Goal: Transaction & Acquisition: Book appointment/travel/reservation

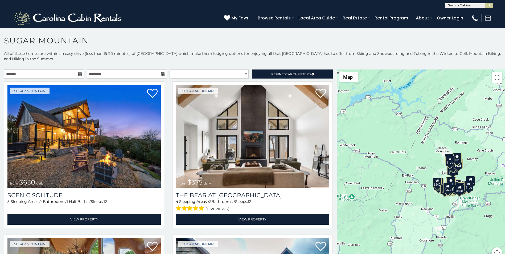
click at [80, 74] on icon at bounding box center [80, 74] width 4 height 4
click at [79, 74] on icon at bounding box center [80, 74] width 4 height 4
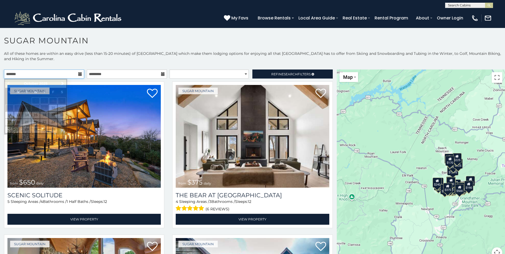
click at [58, 75] on input "text" at bounding box center [44, 73] width 80 height 9
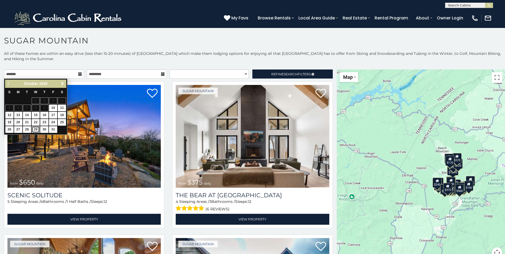
click at [36, 128] on link "29" at bounding box center [36, 129] width 8 height 7
type input "**********"
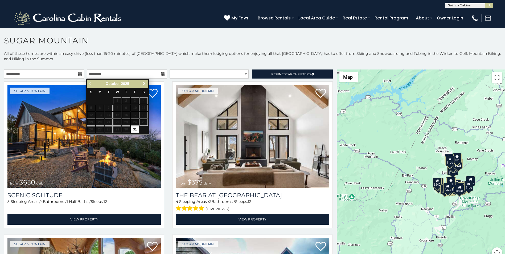
click at [143, 83] on span "Next" at bounding box center [144, 83] width 4 height 4
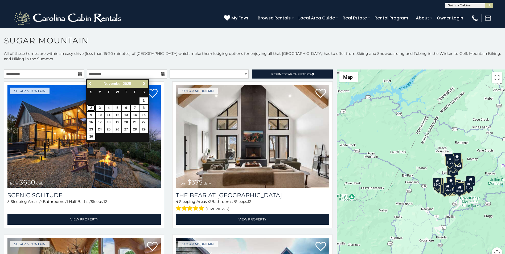
click at [91, 108] on link "2" at bounding box center [91, 108] width 8 height 7
type input "**********"
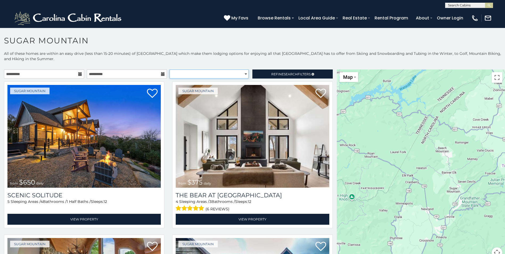
click at [220, 71] on select "**********" at bounding box center [209, 73] width 79 height 9
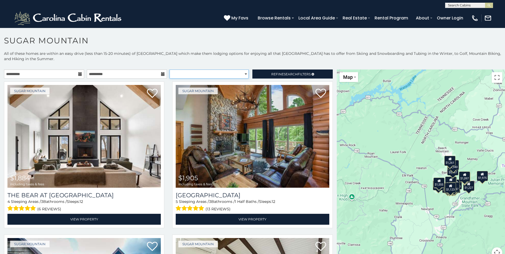
select select "**********"
click at [170, 69] on select "**********" at bounding box center [209, 73] width 79 height 9
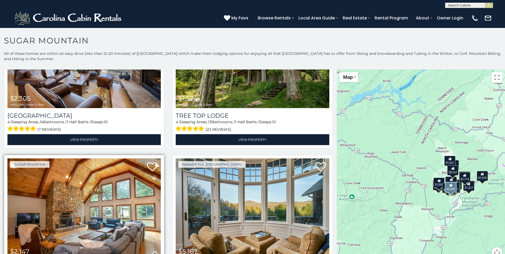
scroll to position [719, 0]
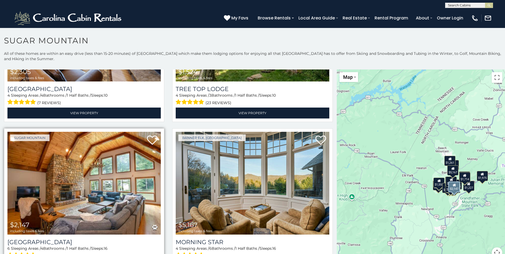
click at [117, 157] on img at bounding box center [83, 183] width 153 height 103
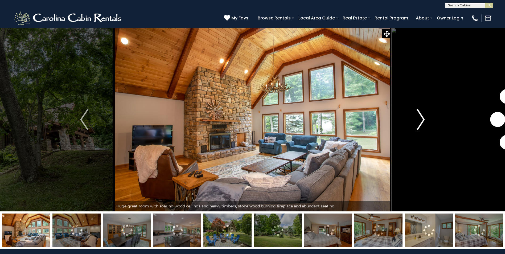
click at [420, 115] on img "Next" at bounding box center [421, 119] width 8 height 21
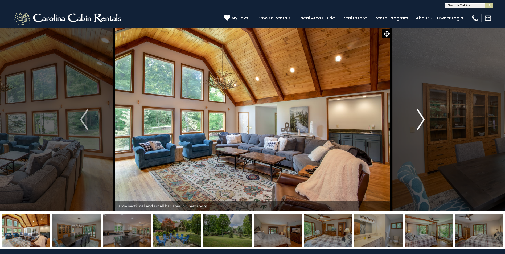
click at [423, 116] on img "Next" at bounding box center [421, 119] width 8 height 21
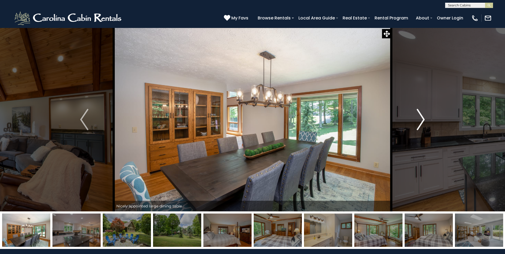
click at [423, 116] on img "Next" at bounding box center [421, 119] width 8 height 21
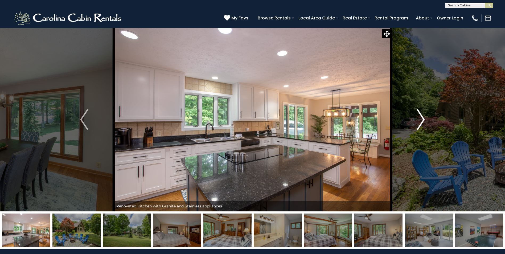
click at [423, 116] on img "Next" at bounding box center [421, 119] width 8 height 21
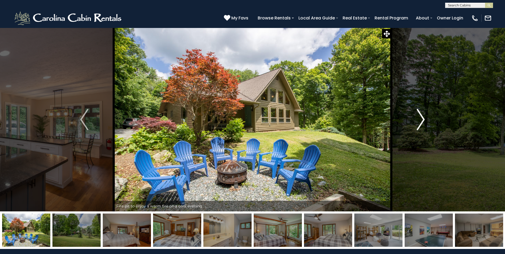
click at [423, 116] on img "Next" at bounding box center [421, 119] width 8 height 21
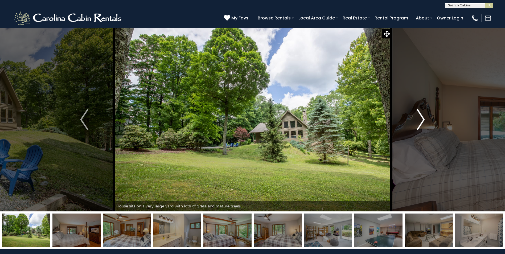
click at [423, 116] on img "Next" at bounding box center [421, 119] width 8 height 21
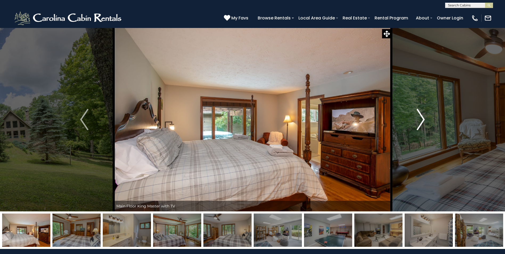
click at [423, 117] on img "Next" at bounding box center [421, 119] width 8 height 21
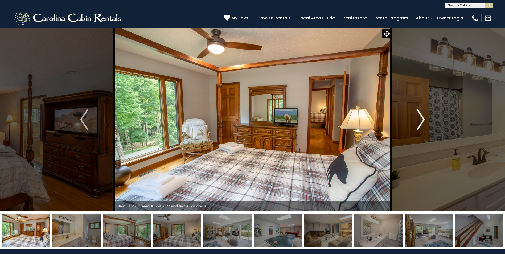
click at [423, 117] on img "Next" at bounding box center [421, 119] width 8 height 21
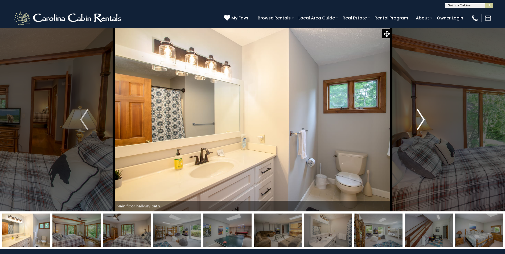
click at [423, 117] on img "Next" at bounding box center [421, 119] width 8 height 21
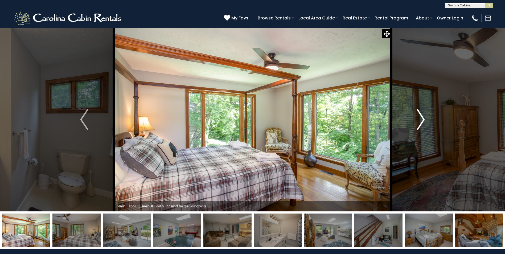
click at [423, 117] on img "Next" at bounding box center [421, 119] width 8 height 21
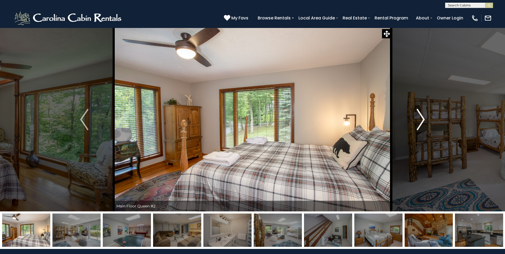
click at [423, 117] on img "Next" at bounding box center [421, 119] width 8 height 21
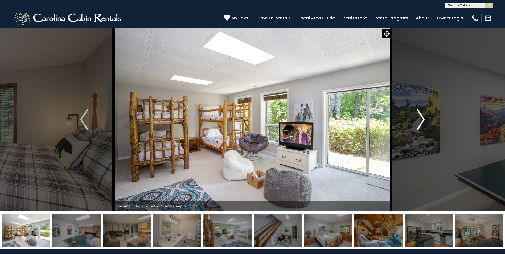
click at [423, 117] on img "Next" at bounding box center [421, 119] width 8 height 21
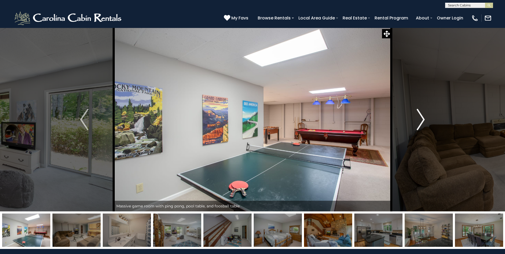
click at [423, 117] on img "Next" at bounding box center [421, 119] width 8 height 21
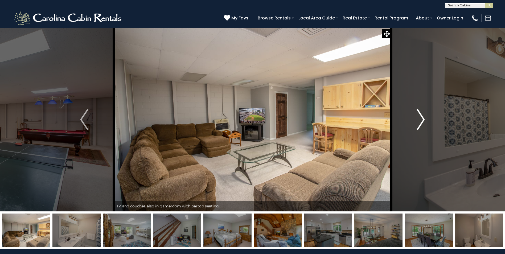
click at [423, 117] on img "Next" at bounding box center [421, 119] width 8 height 21
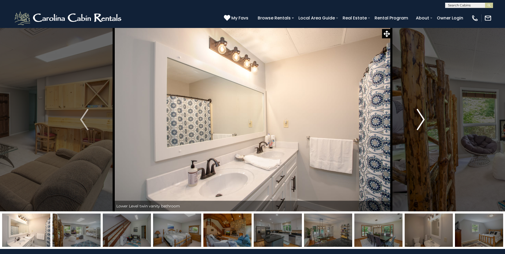
click at [423, 117] on img "Next" at bounding box center [421, 119] width 8 height 21
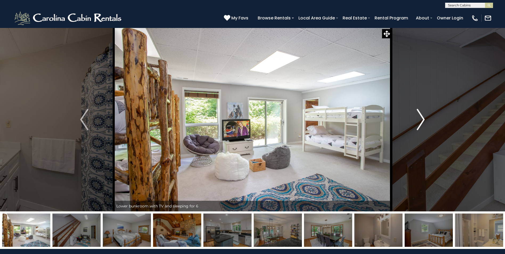
click at [423, 117] on img "Next" at bounding box center [421, 119] width 8 height 21
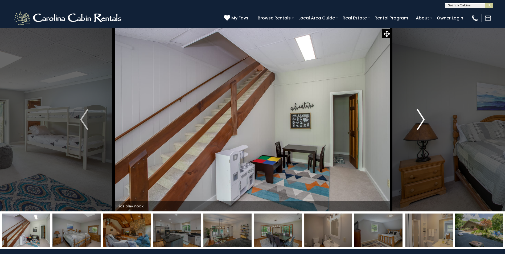
click at [423, 117] on img "Next" at bounding box center [421, 119] width 8 height 21
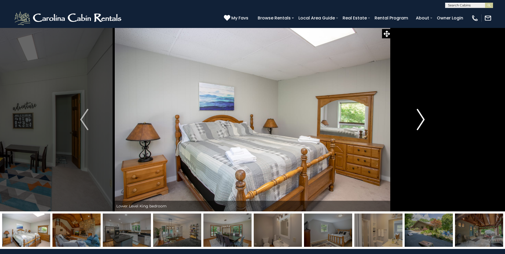
click at [423, 117] on img "Next" at bounding box center [421, 119] width 8 height 21
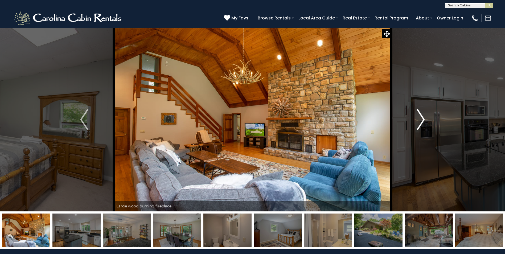
click at [423, 117] on img "Next" at bounding box center [421, 119] width 8 height 21
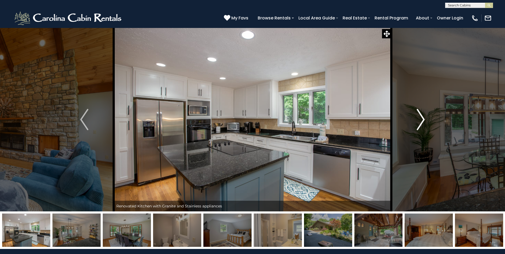
click at [423, 118] on img "Next" at bounding box center [421, 119] width 8 height 21
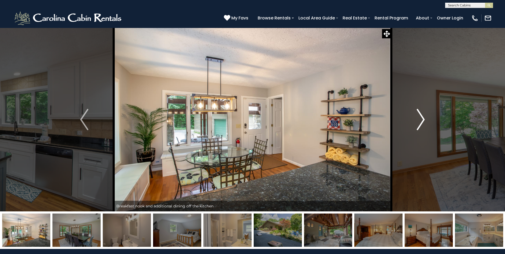
click at [423, 118] on img "Next" at bounding box center [421, 119] width 8 height 21
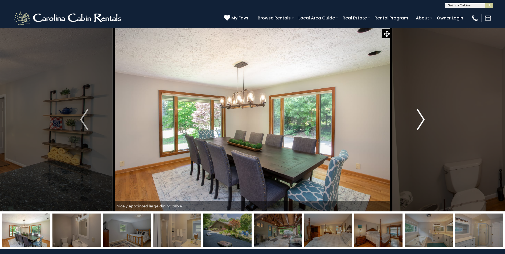
click at [423, 118] on img "Next" at bounding box center [421, 119] width 8 height 21
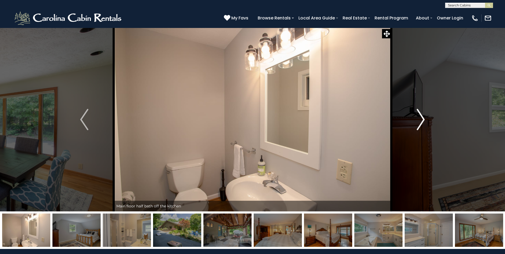
click at [423, 118] on img "Next" at bounding box center [421, 119] width 8 height 21
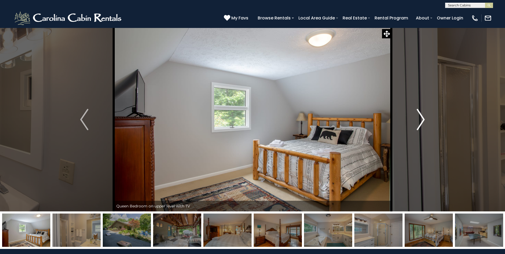
click at [423, 118] on img "Next" at bounding box center [421, 119] width 8 height 21
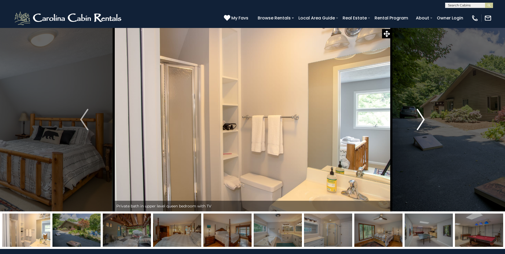
click at [423, 119] on img "Next" at bounding box center [421, 119] width 8 height 21
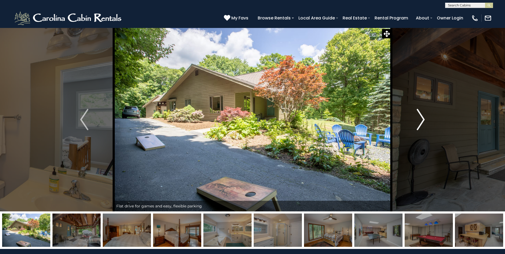
click at [423, 119] on img "Next" at bounding box center [421, 119] width 8 height 21
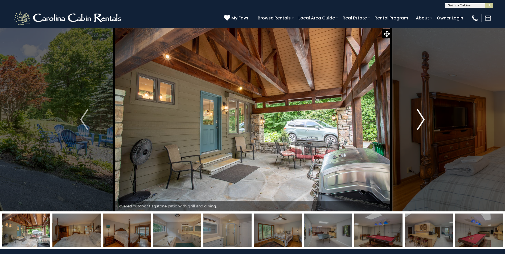
click at [423, 119] on img "Next" at bounding box center [421, 119] width 8 height 21
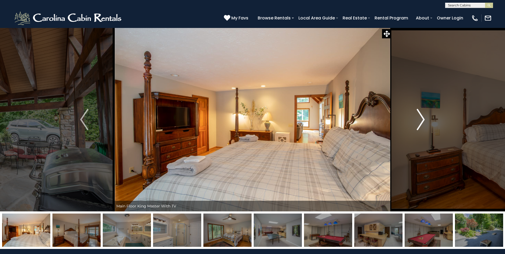
click at [423, 119] on img "Next" at bounding box center [421, 119] width 8 height 21
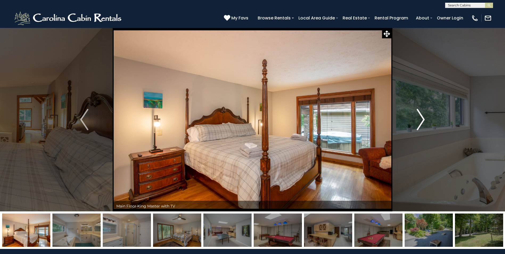
click at [423, 119] on img "Next" at bounding box center [421, 119] width 8 height 21
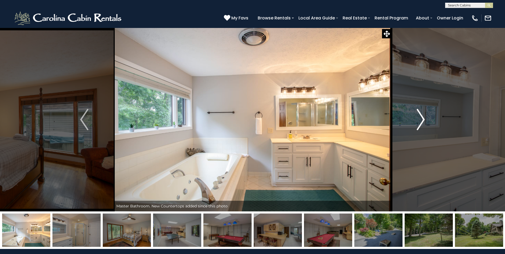
click at [423, 119] on img "Next" at bounding box center [421, 119] width 8 height 21
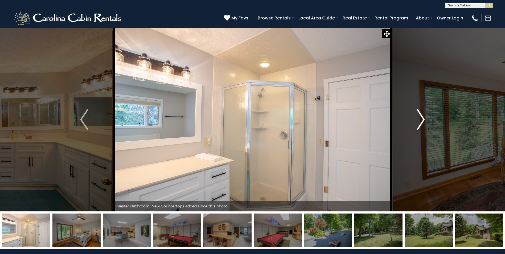
click at [423, 119] on img "Next" at bounding box center [421, 119] width 8 height 21
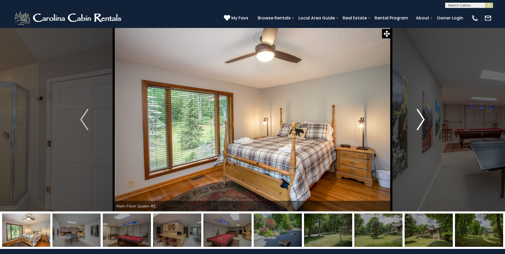
click at [423, 119] on img "Next" at bounding box center [421, 119] width 8 height 21
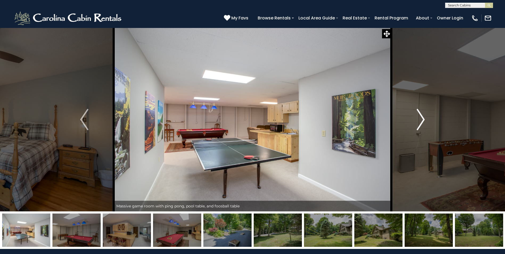
click at [423, 119] on img "Next" at bounding box center [421, 119] width 8 height 21
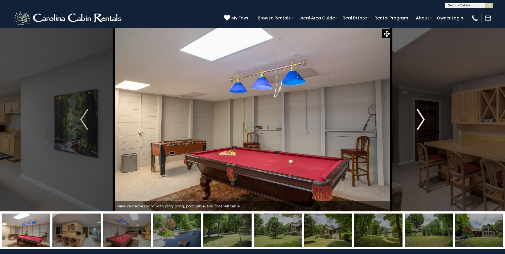
click at [423, 119] on img "Next" at bounding box center [421, 119] width 8 height 21
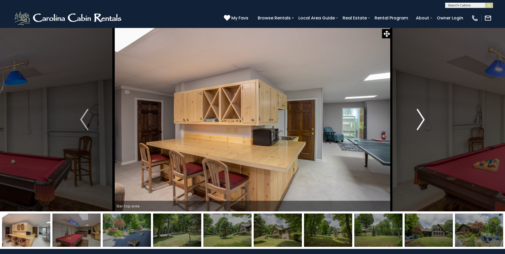
click at [423, 119] on img "Next" at bounding box center [421, 119] width 8 height 21
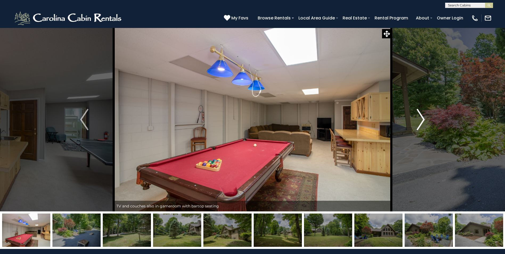
click at [423, 119] on img "Next" at bounding box center [421, 119] width 8 height 21
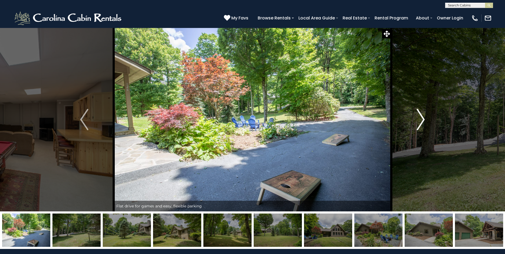
click at [423, 119] on img "Next" at bounding box center [421, 119] width 8 height 21
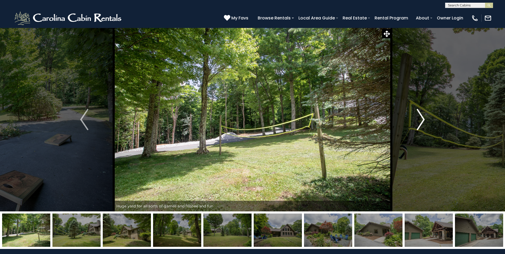
click at [423, 119] on img "Next" at bounding box center [421, 119] width 8 height 21
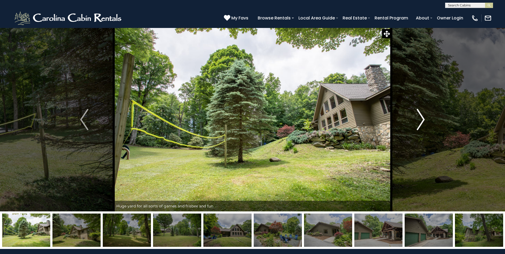
click at [423, 119] on img "Next" at bounding box center [421, 119] width 8 height 21
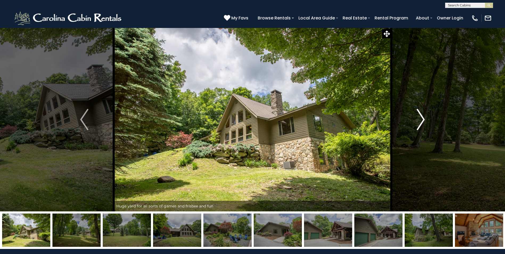
click at [423, 119] on img "Next" at bounding box center [421, 119] width 8 height 21
